Goal: Task Accomplishment & Management: Use online tool/utility

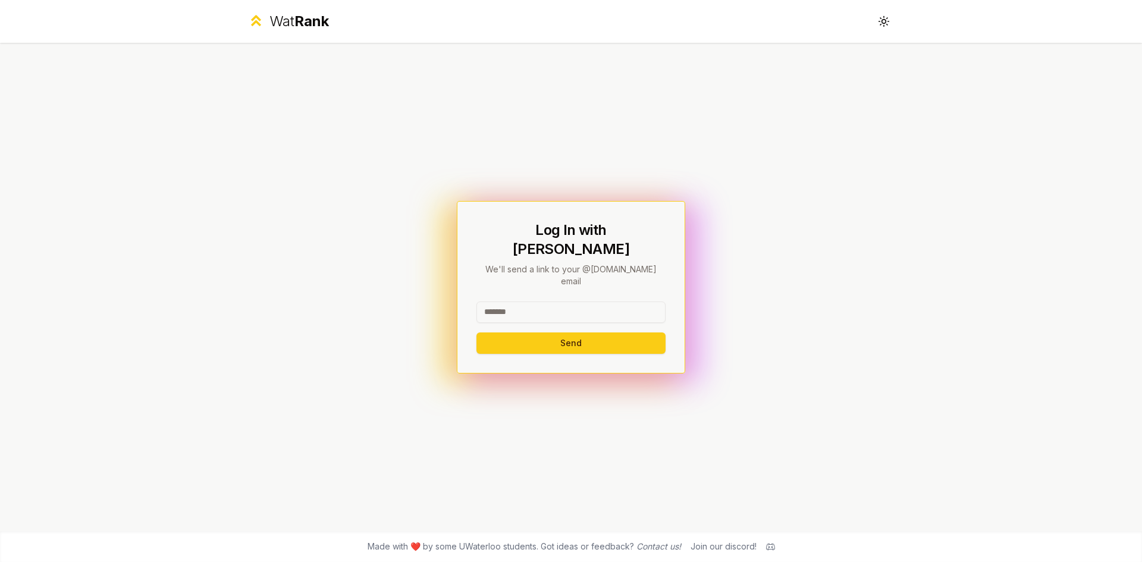
click at [588, 302] on input at bounding box center [570, 312] width 189 height 21
click at [592, 332] on button "Send" at bounding box center [570, 342] width 189 height 21
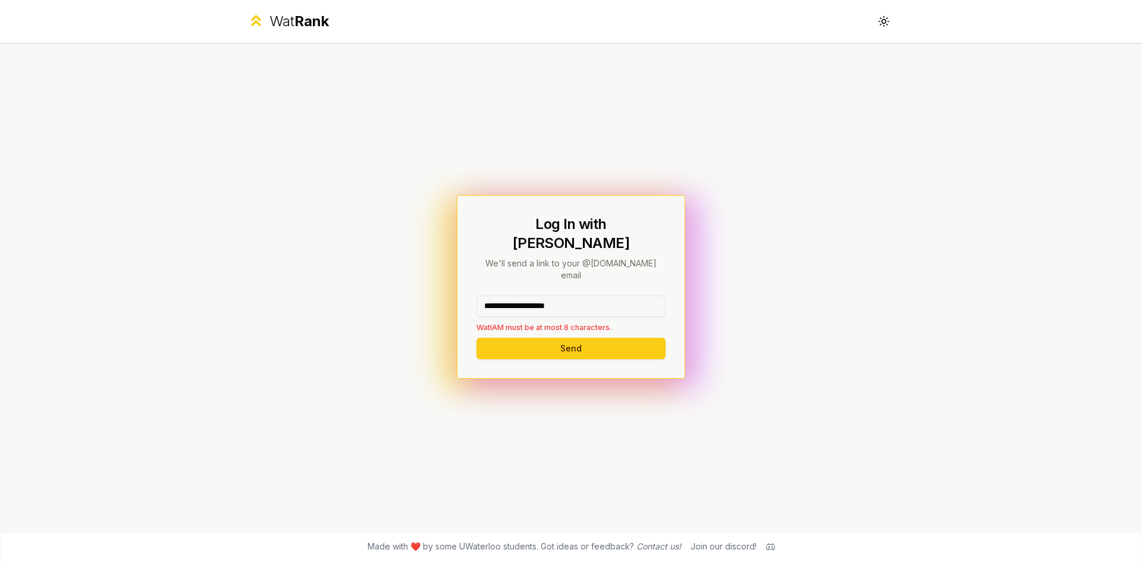
drag, startPoint x: 598, startPoint y: 293, endPoint x: 522, endPoint y: 306, distance: 77.2
click at [522, 306] on div "**********" at bounding box center [570, 314] width 189 height 37
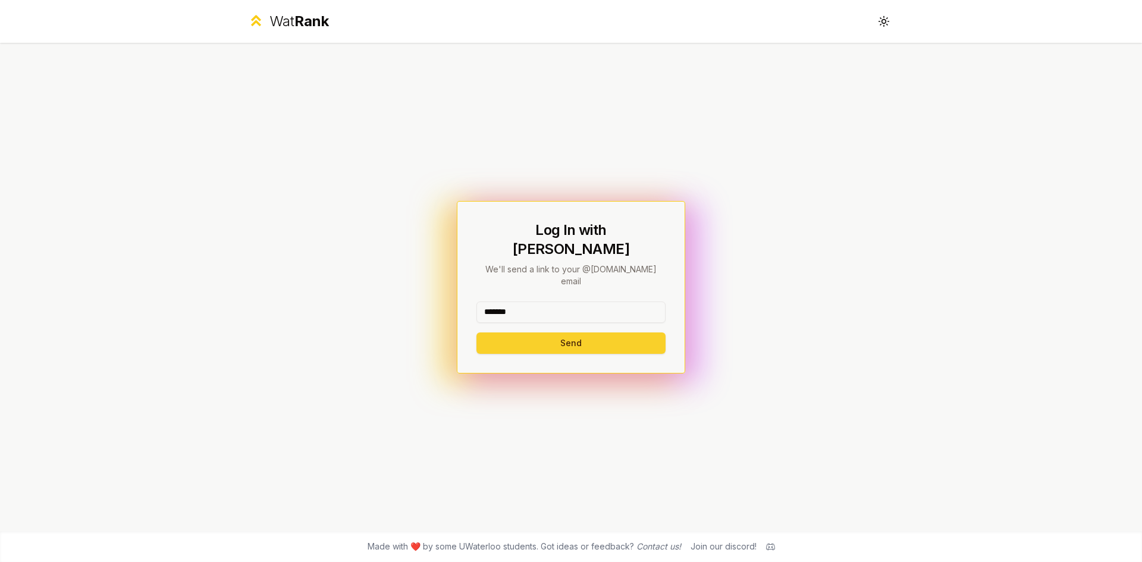
type input "*******"
click at [523, 332] on button "Send" at bounding box center [570, 342] width 189 height 21
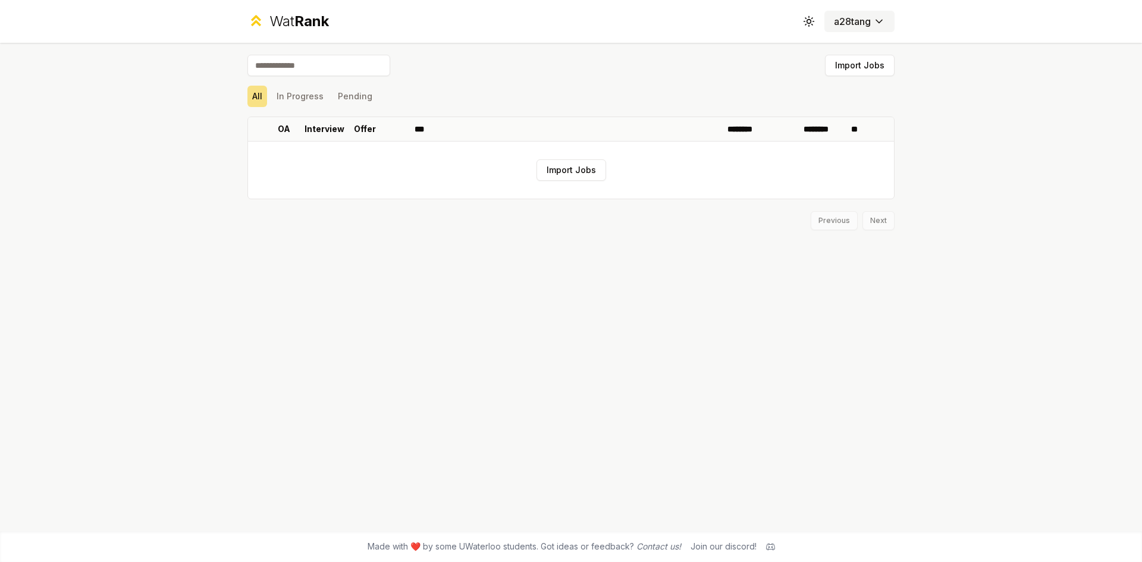
click at [879, 27] on html "Wat Rank Toggle theme a28tang Import Jobs All In Progress Pending OA Interview …" at bounding box center [571, 281] width 1142 height 562
click at [685, 103] on html "Wat Rank Toggle theme a28tang Import Jobs All In Progress Pending OA Interview …" at bounding box center [571, 281] width 1142 height 562
drag, startPoint x: 378, startPoint y: 146, endPoint x: 344, endPoint y: 124, distance: 40.7
click at [377, 146] on td "Import Jobs" at bounding box center [571, 170] width 646 height 57
drag, startPoint x: 344, startPoint y: 124, endPoint x: 318, endPoint y: 127, distance: 27.0
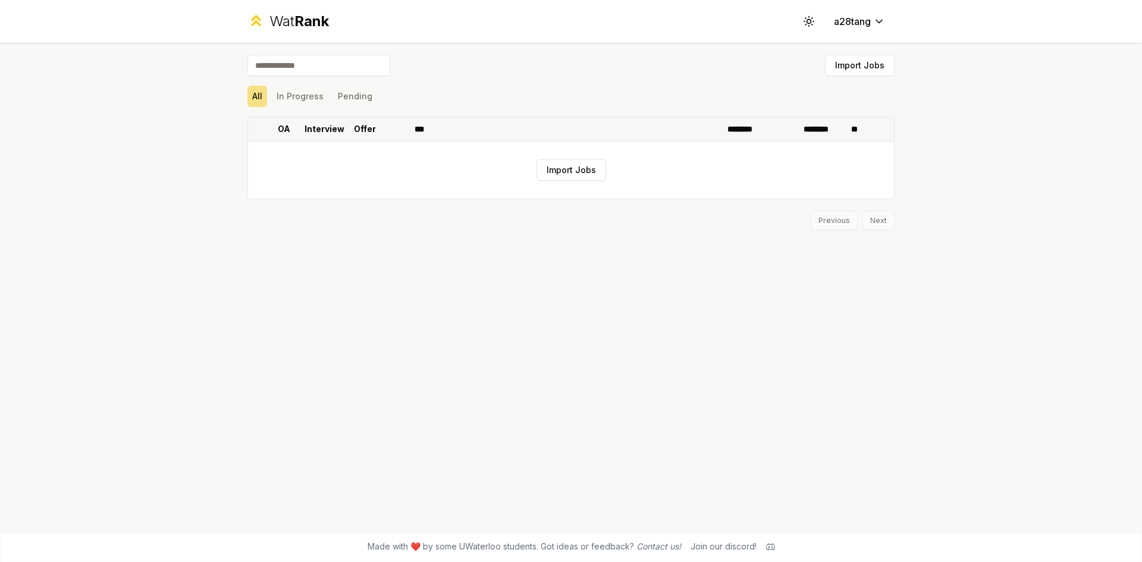
click at [334, 125] on th "Interview" at bounding box center [324, 129] width 48 height 24
click at [317, 127] on p "Interview" at bounding box center [324, 129] width 40 height 12
click at [290, 130] on th "OA" at bounding box center [283, 129] width 33 height 24
click at [325, 130] on p "Interview" at bounding box center [324, 129] width 40 height 12
click at [300, 102] on button "In Progress" at bounding box center [300, 96] width 56 height 21
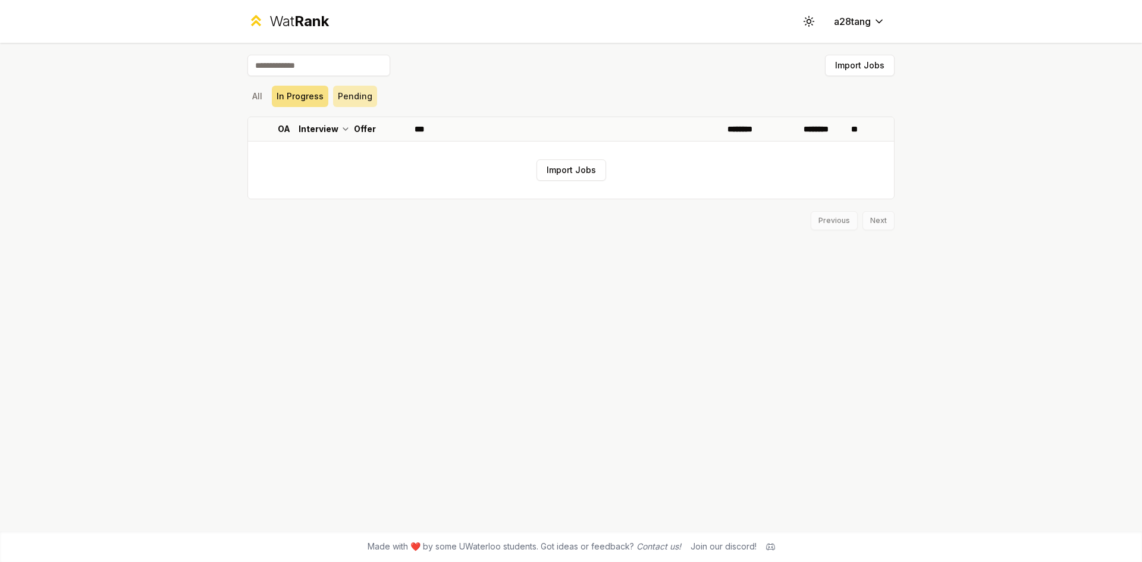
click at [340, 97] on button "Pending" at bounding box center [355, 96] width 44 height 21
drag, startPoint x: 267, startPoint y: 93, endPoint x: 278, endPoint y: 95, distance: 11.0
click at [266, 93] on div "All In Progress Pending" at bounding box center [570, 96] width 647 height 21
click at [542, 161] on button "Import Jobs" at bounding box center [571, 169] width 70 height 21
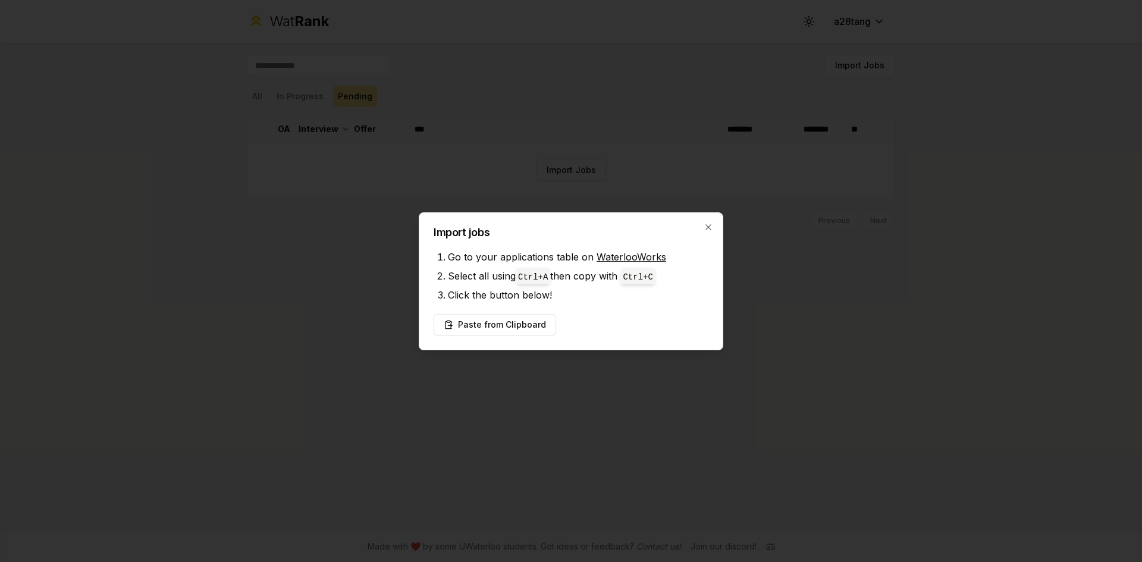
click at [701, 229] on h2 "Import jobs" at bounding box center [571, 232] width 275 height 11
click at [530, 326] on button "Paste from Clipboard" at bounding box center [495, 324] width 123 height 21
click at [513, 328] on button "Paste from Clipboard" at bounding box center [495, 324] width 123 height 21
click at [579, 327] on div "Paste from Clipboard" at bounding box center [571, 324] width 275 height 21
click at [532, 323] on button "Paste from Clipboard" at bounding box center [495, 324] width 123 height 21
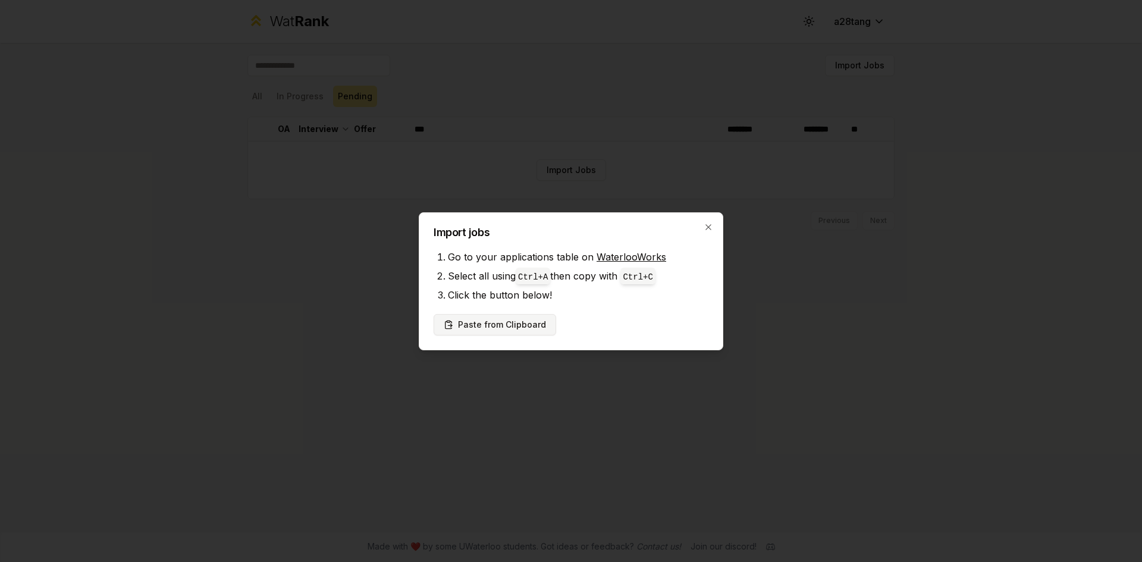
click at [532, 323] on button "Paste from Clipboard" at bounding box center [495, 324] width 123 height 21
click at [712, 224] on icon "button" at bounding box center [709, 227] width 10 height 10
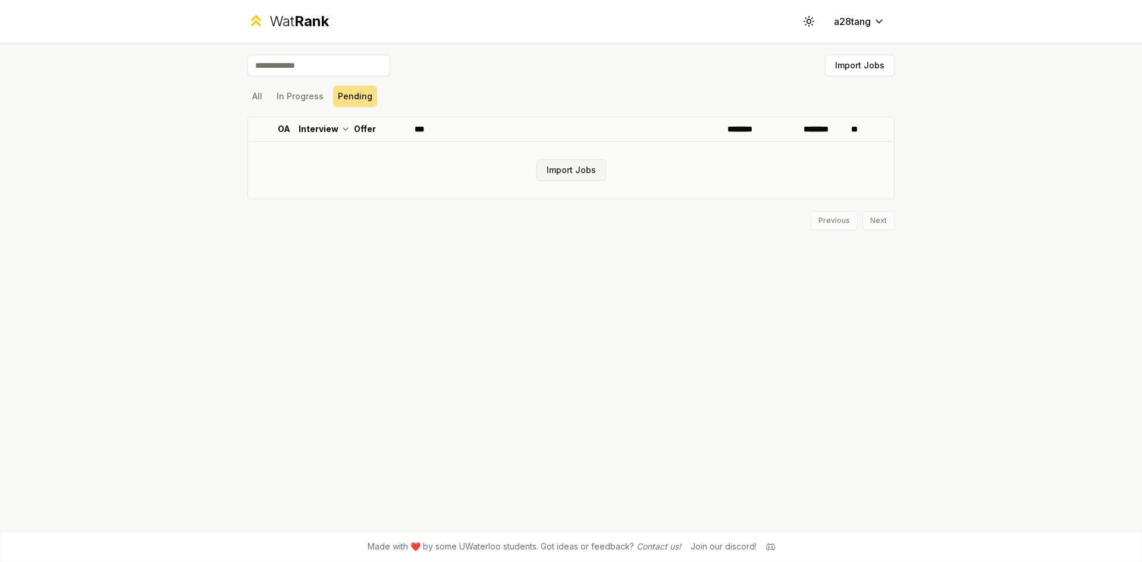
click at [565, 174] on button "Import Jobs" at bounding box center [571, 169] width 70 height 21
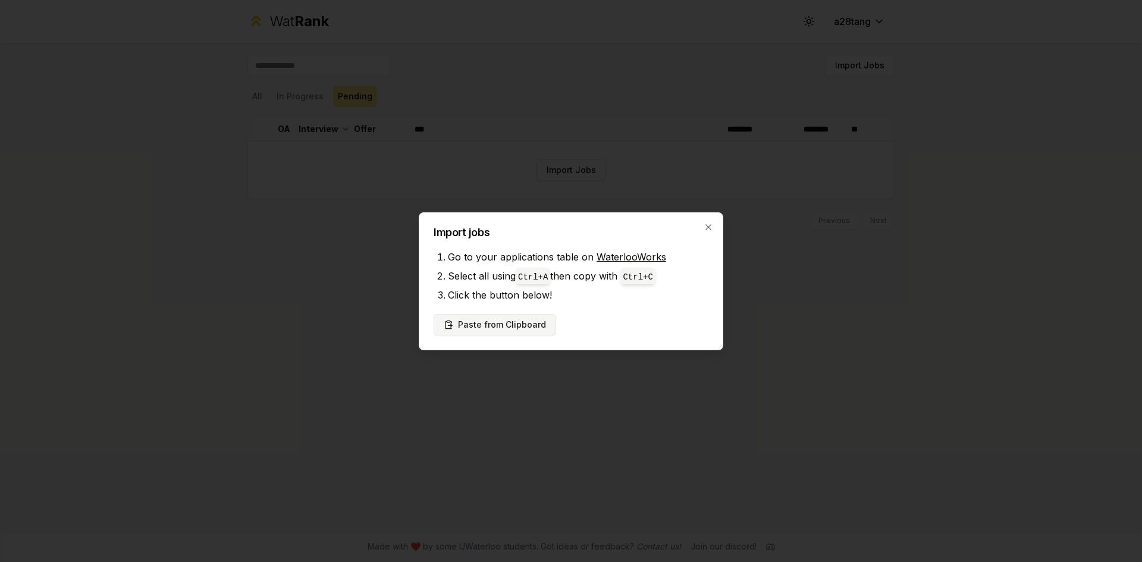
click at [527, 326] on button "Paste from Clipboard" at bounding box center [495, 324] width 123 height 21
click at [504, 329] on button "Paste from Clipboard" at bounding box center [495, 324] width 123 height 21
drag, startPoint x: 504, startPoint y: 329, endPoint x: 523, endPoint y: 316, distance: 23.9
click at [504, 329] on button "Paste from Clipboard" at bounding box center [495, 324] width 123 height 21
click at [639, 255] on link "WaterlooWorks" at bounding box center [631, 257] width 70 height 12
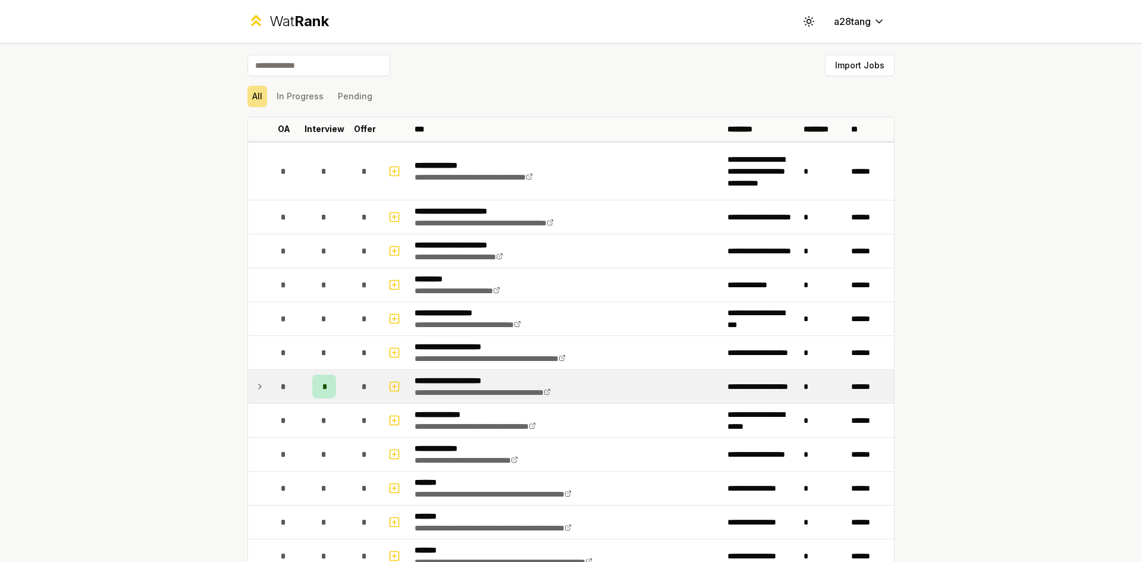
click at [259, 390] on icon at bounding box center [260, 386] width 10 height 14
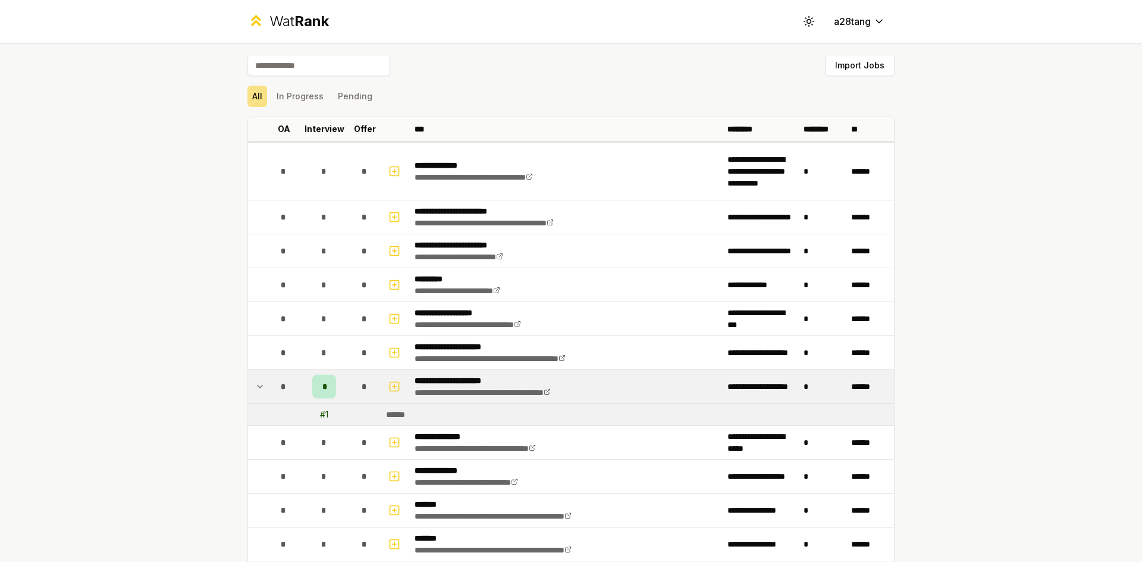
click at [260, 385] on td at bounding box center [257, 386] width 19 height 33
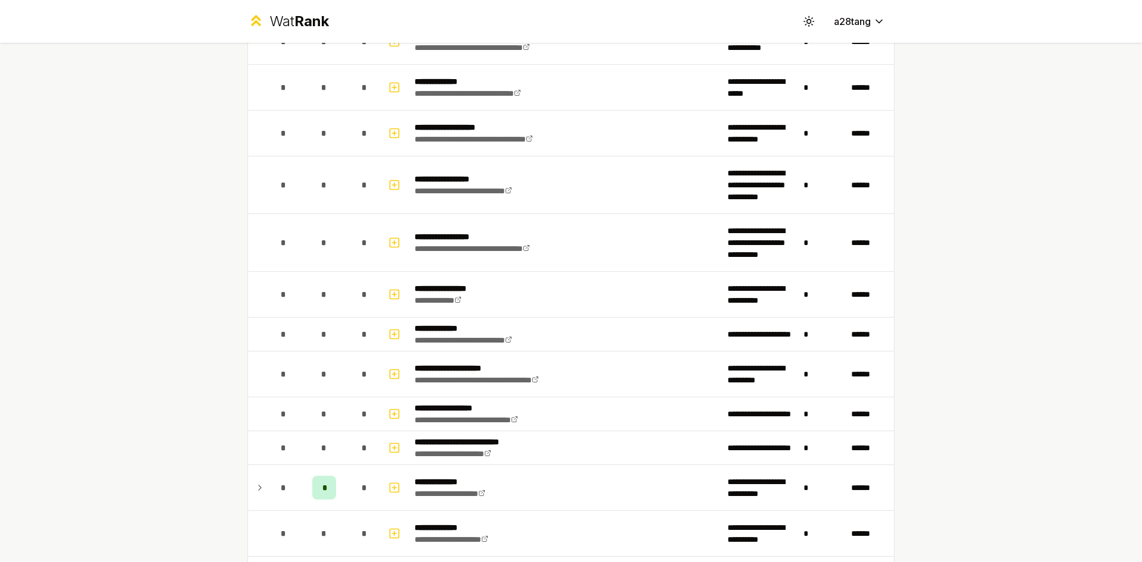
scroll to position [1546, 0]
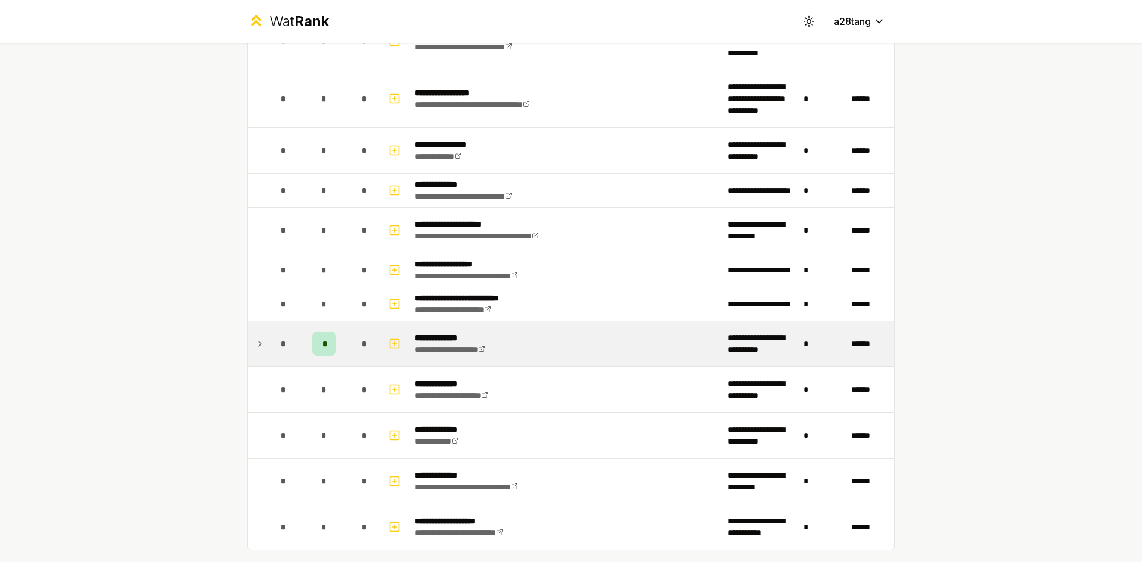
click at [262, 341] on td at bounding box center [257, 343] width 19 height 45
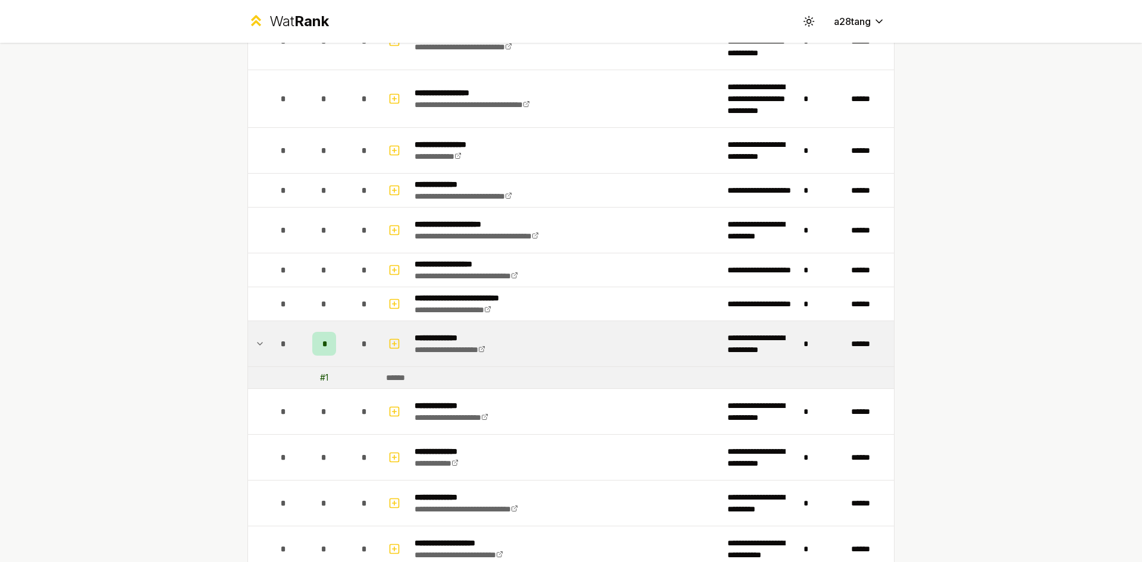
click at [267, 340] on td "*" at bounding box center [283, 343] width 33 height 45
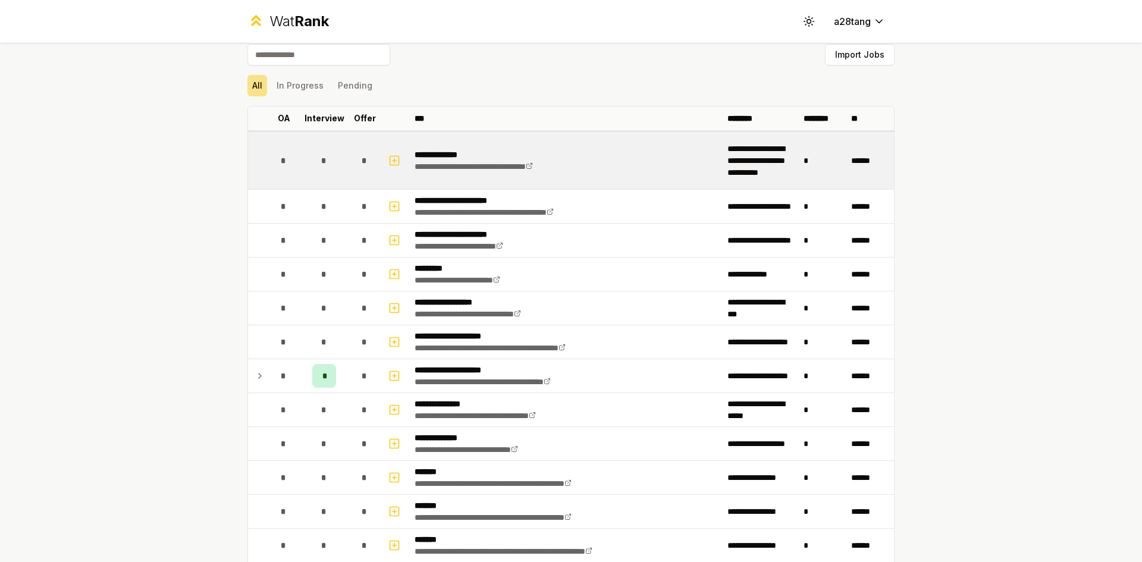
scroll to position [0, 0]
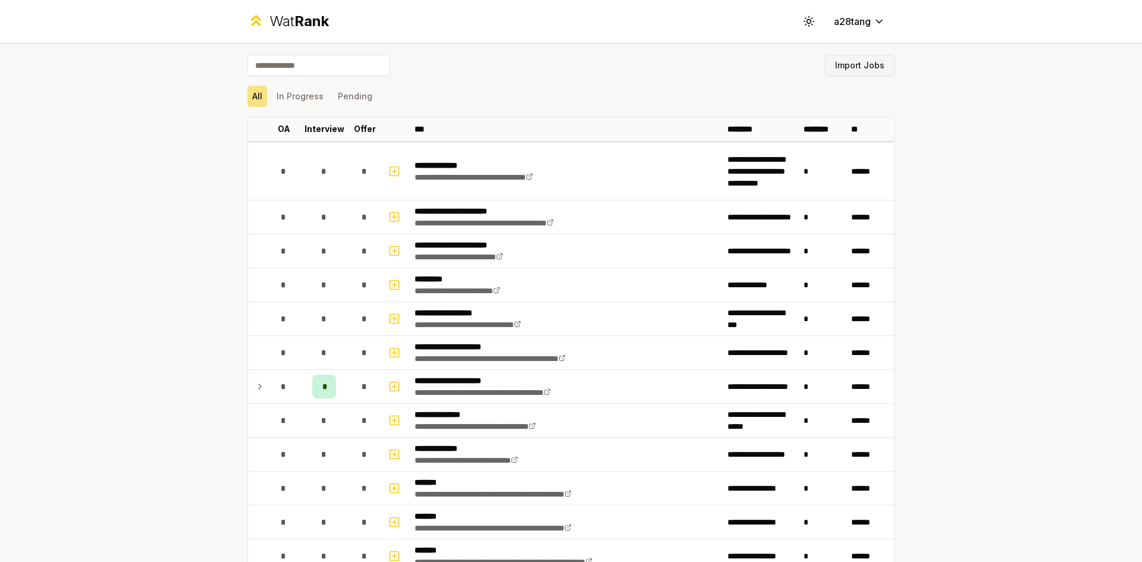
click at [857, 67] on button "Import Jobs" at bounding box center [860, 65] width 70 height 21
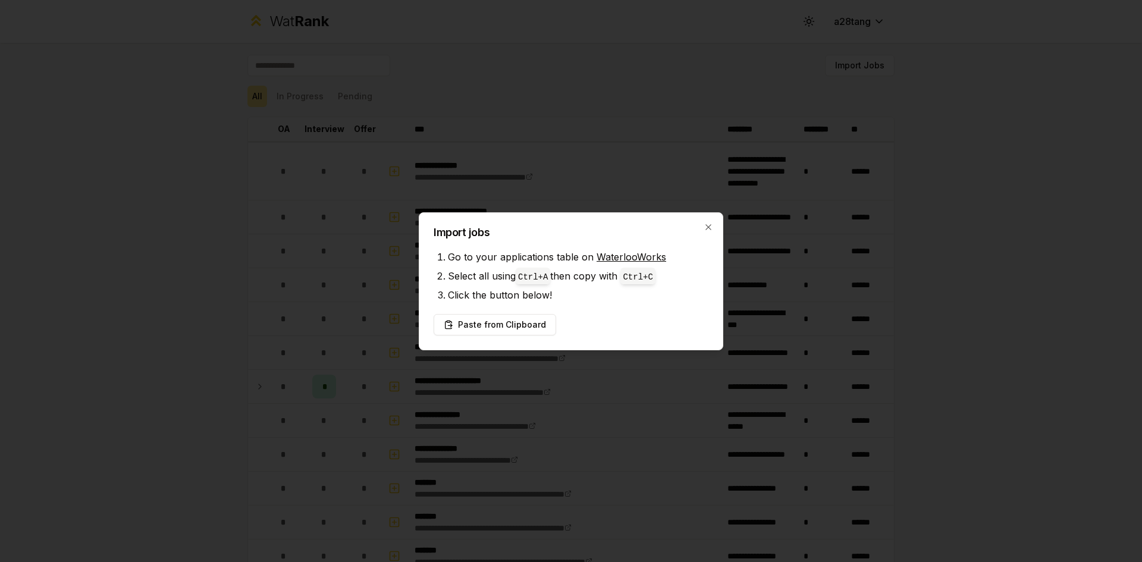
click at [586, 310] on div "Import jobs Go to your applications table on WaterlooWorks Select all using Ctr…" at bounding box center [571, 281] width 304 height 138
click at [586, 311] on div "Import jobs Go to your applications table on WaterlooWorks Select all using Ctr…" at bounding box center [571, 281] width 304 height 138
click at [530, 326] on button "Paste from Clipboard" at bounding box center [495, 324] width 123 height 21
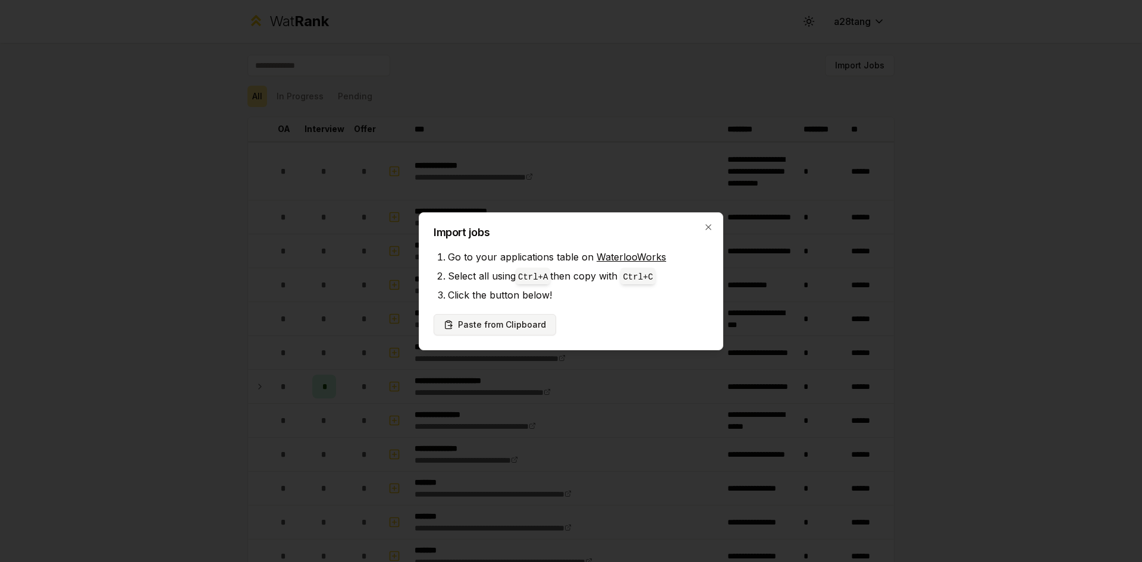
click at [530, 326] on button "Paste from Clipboard" at bounding box center [495, 324] width 123 height 21
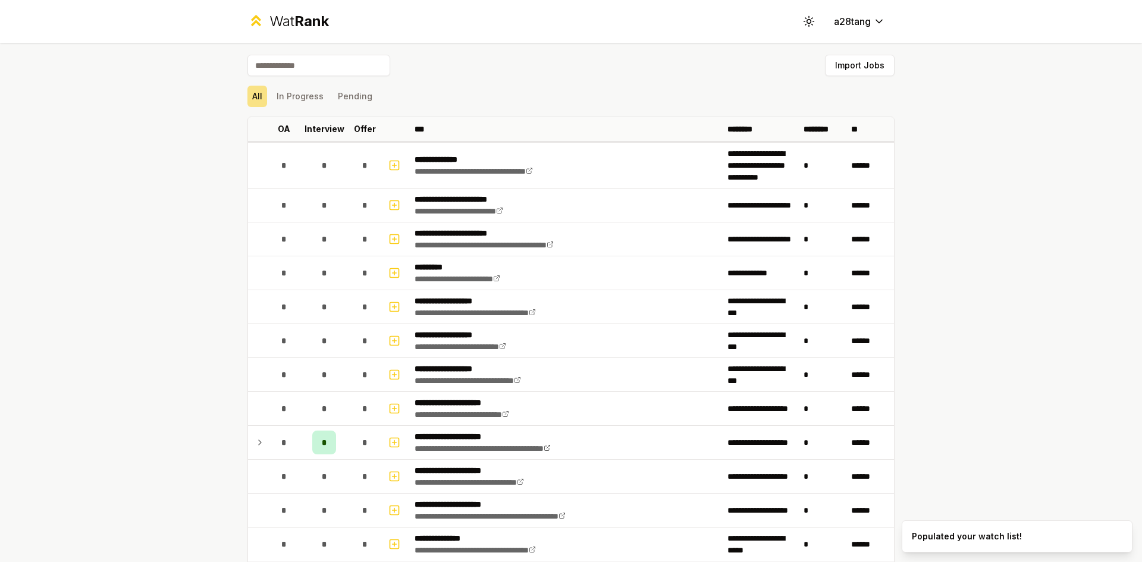
click at [530, 317] on link "**********" at bounding box center [475, 313] width 121 height 8
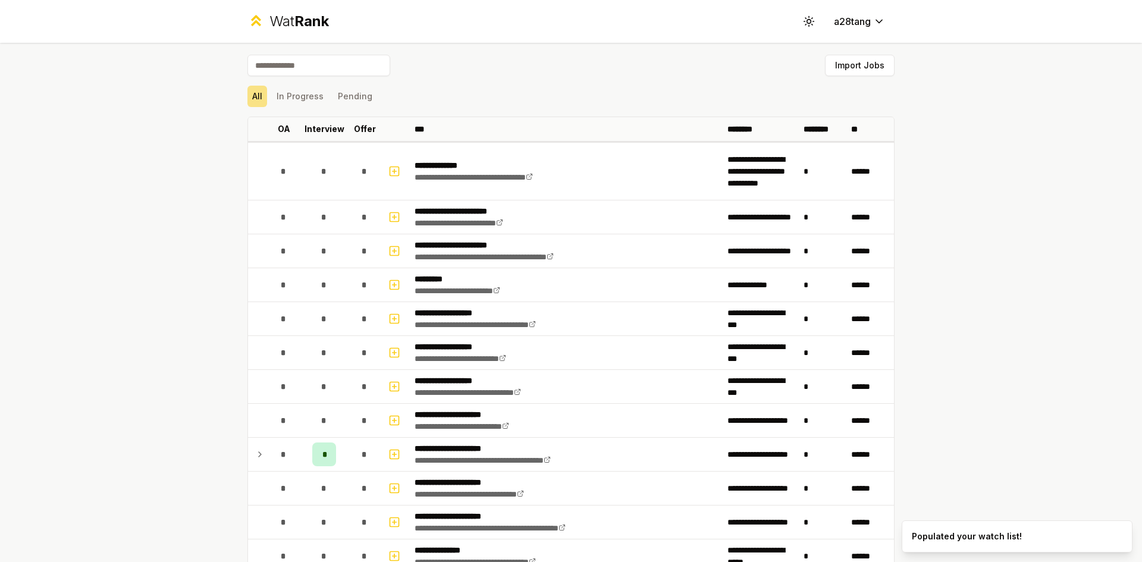
click at [1017, 241] on div "**********" at bounding box center [571, 281] width 1142 height 562
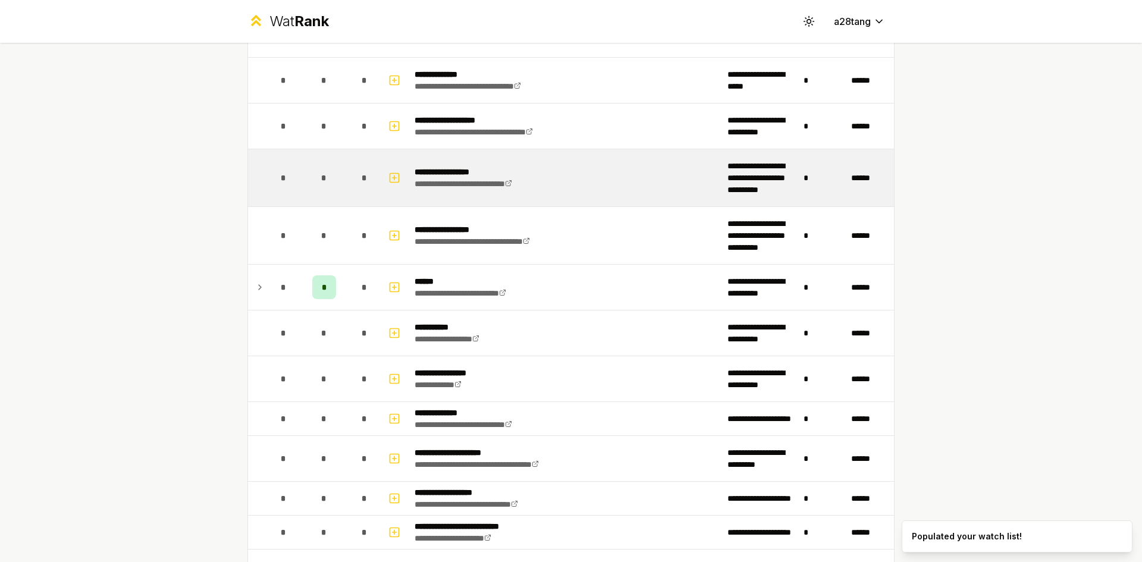
scroll to position [1784, 0]
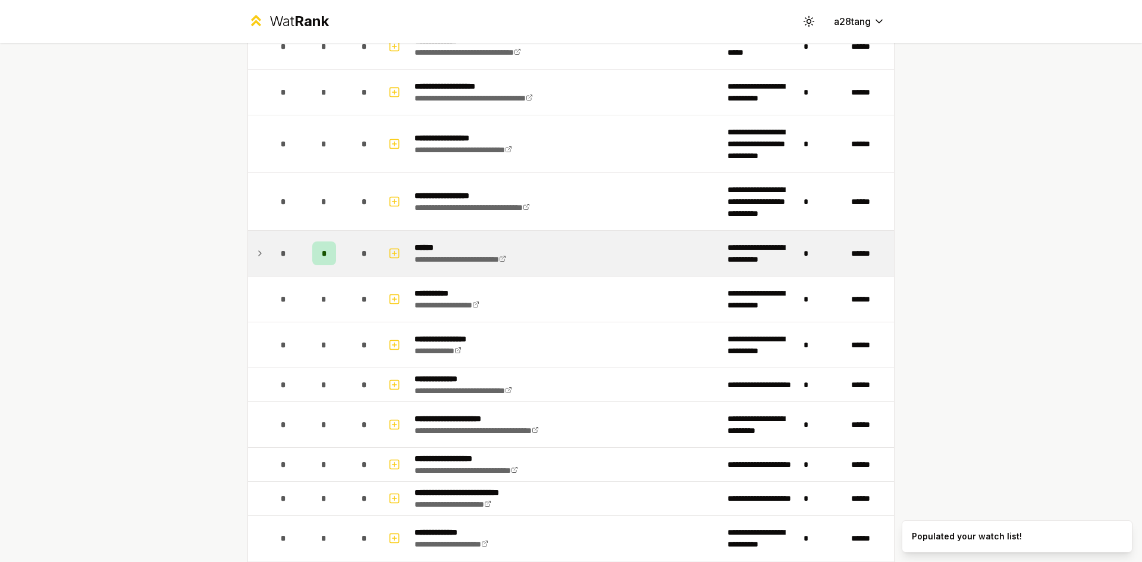
click at [272, 252] on div "*" at bounding box center [284, 253] width 24 height 24
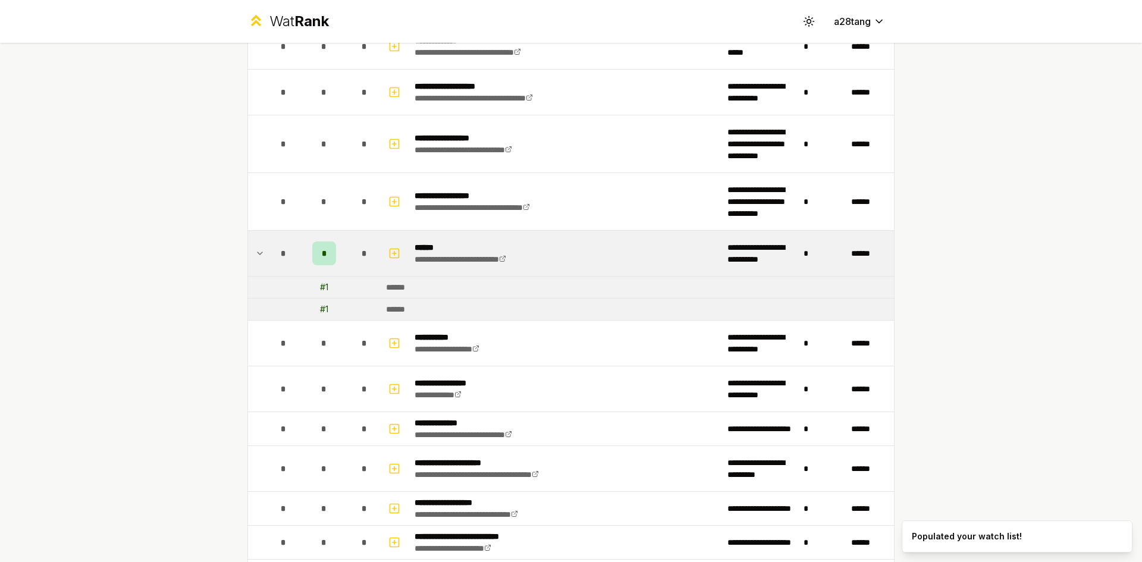
click at [258, 253] on icon at bounding box center [260, 253] width 10 height 14
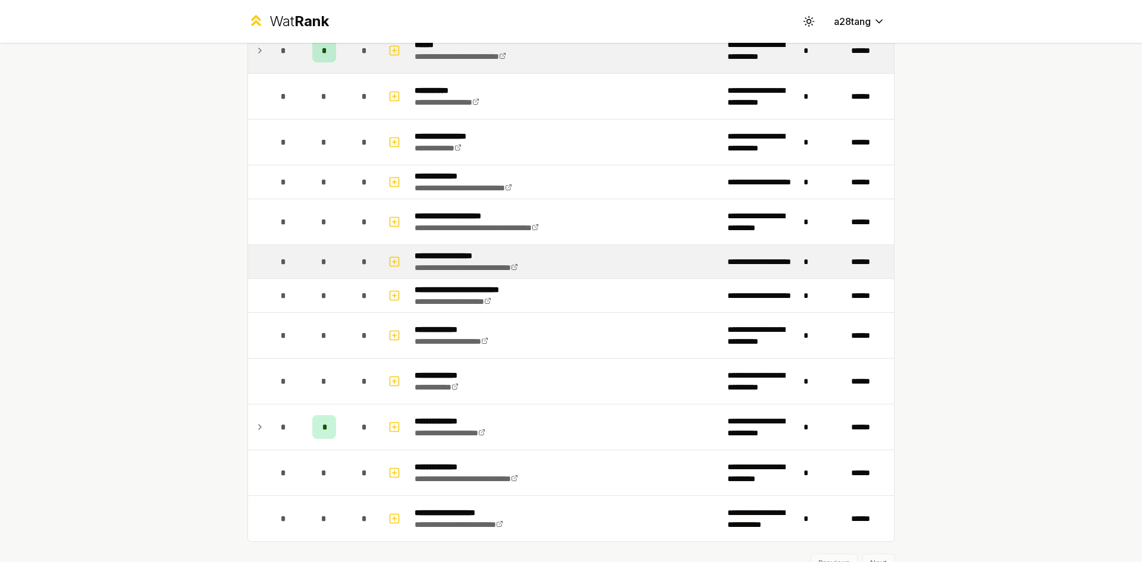
scroll to position [2040, 0]
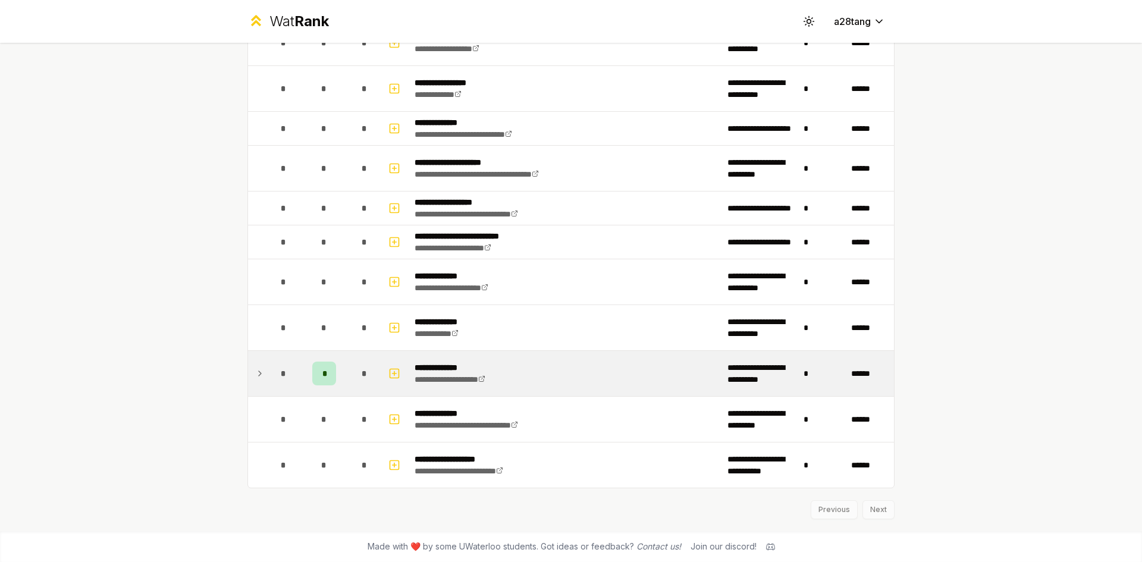
click at [267, 374] on td "*" at bounding box center [283, 373] width 33 height 45
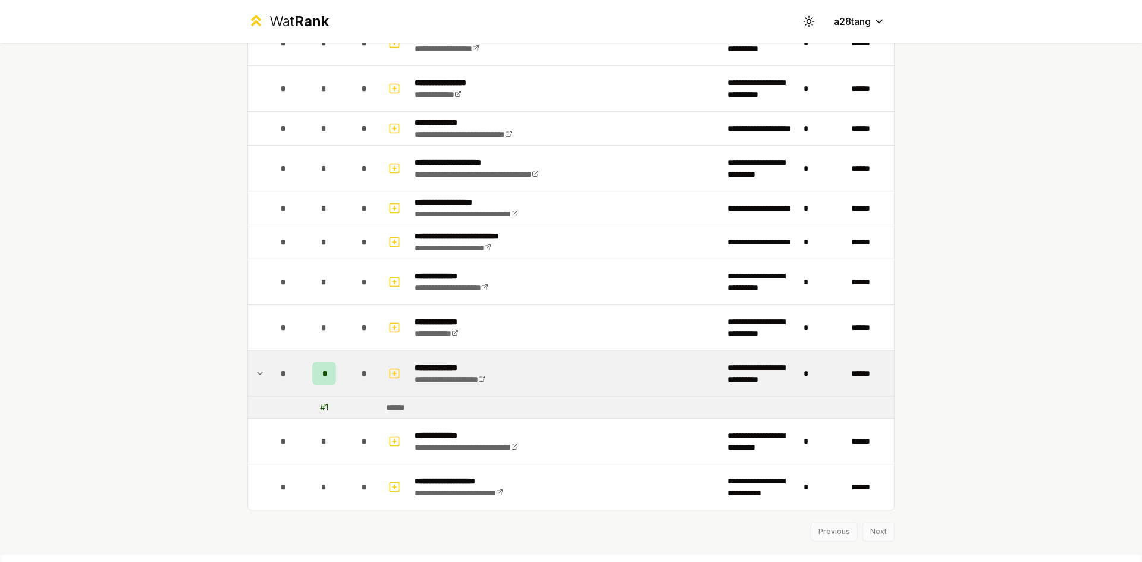
click at [262, 373] on td at bounding box center [257, 373] width 19 height 45
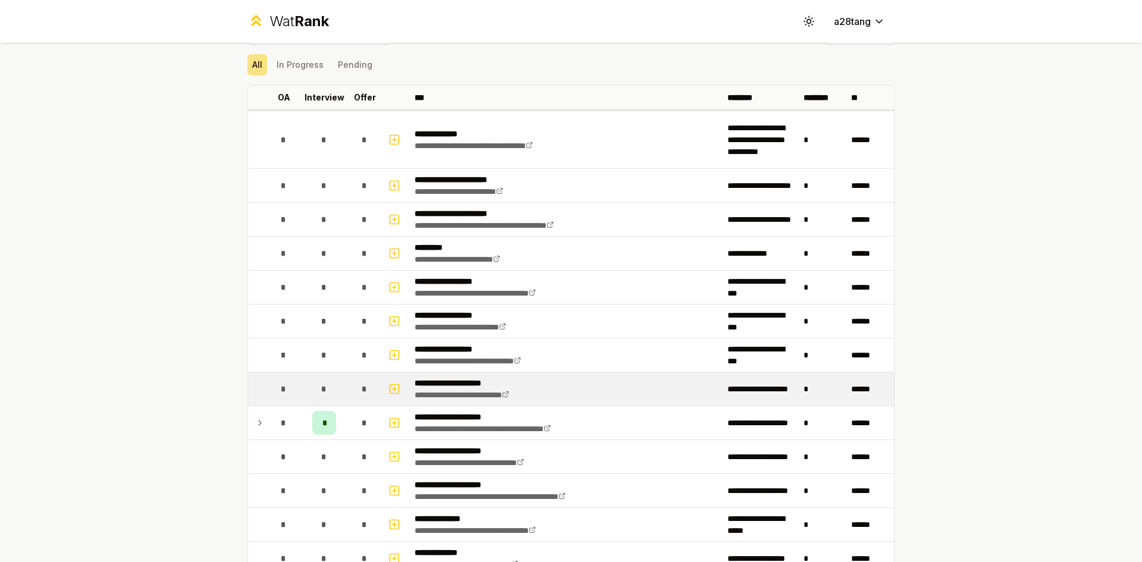
scroll to position [0, 0]
